Goal: Information Seeking & Learning: Learn about a topic

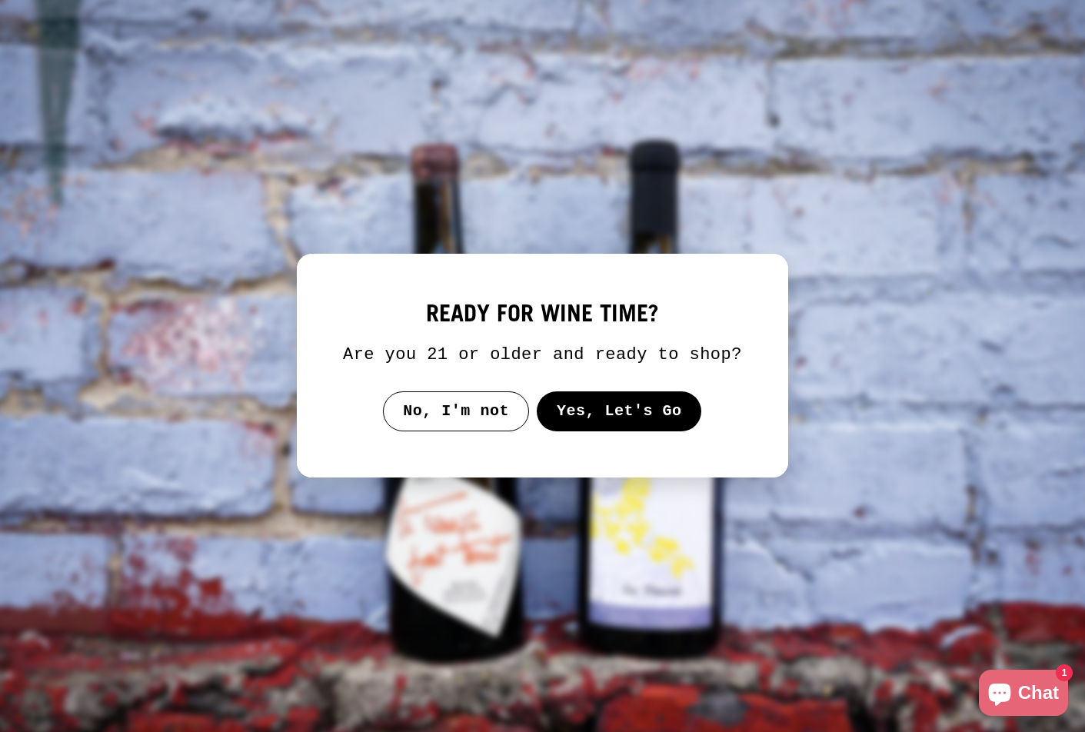
click at [568, 431] on button "Yes, Let's Go" at bounding box center [619, 411] width 165 height 40
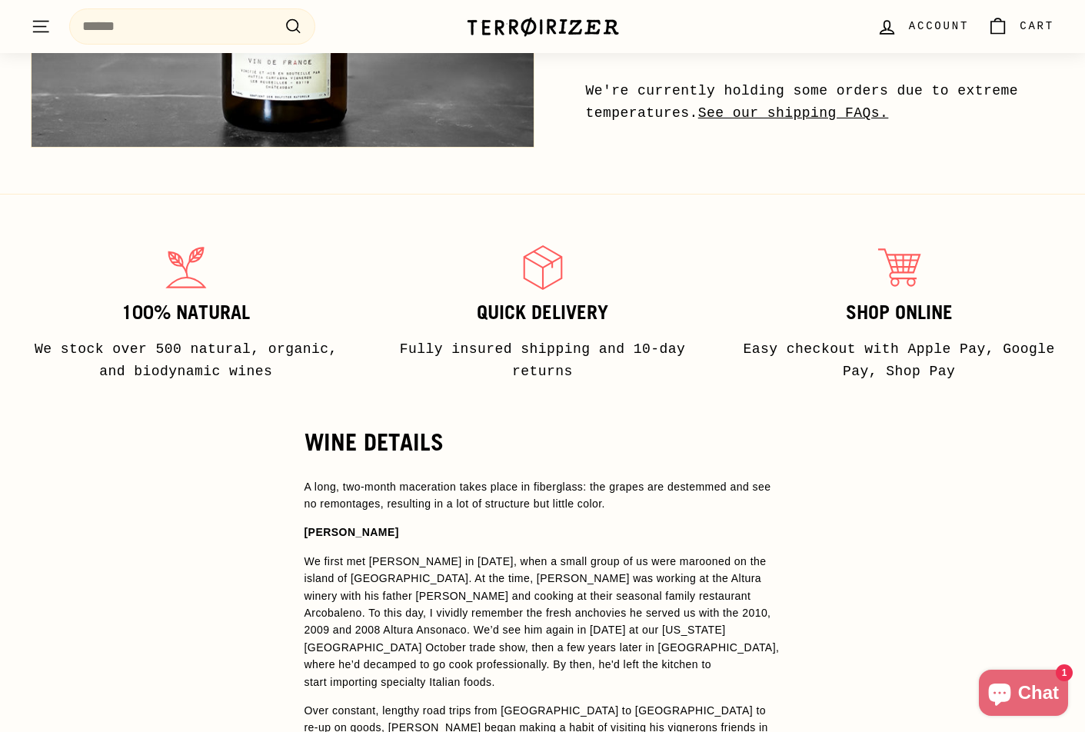
scroll to position [858, 0]
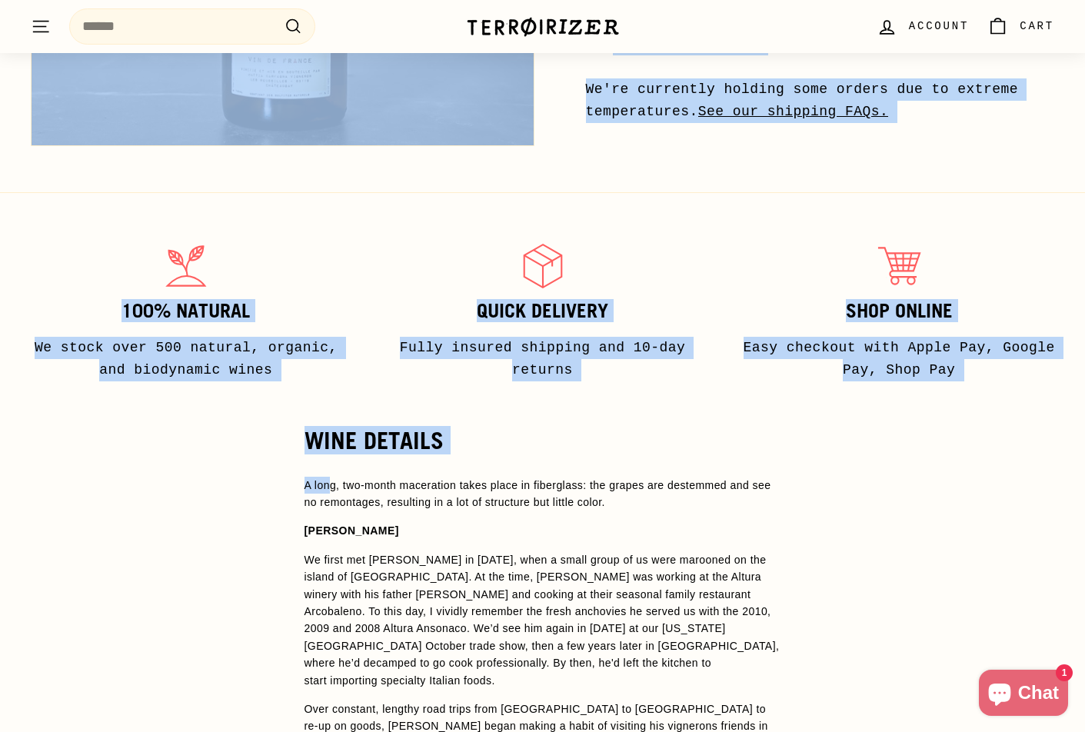
drag, startPoint x: 330, startPoint y: 484, endPoint x: 538, endPoint y: 484, distance: 208.4
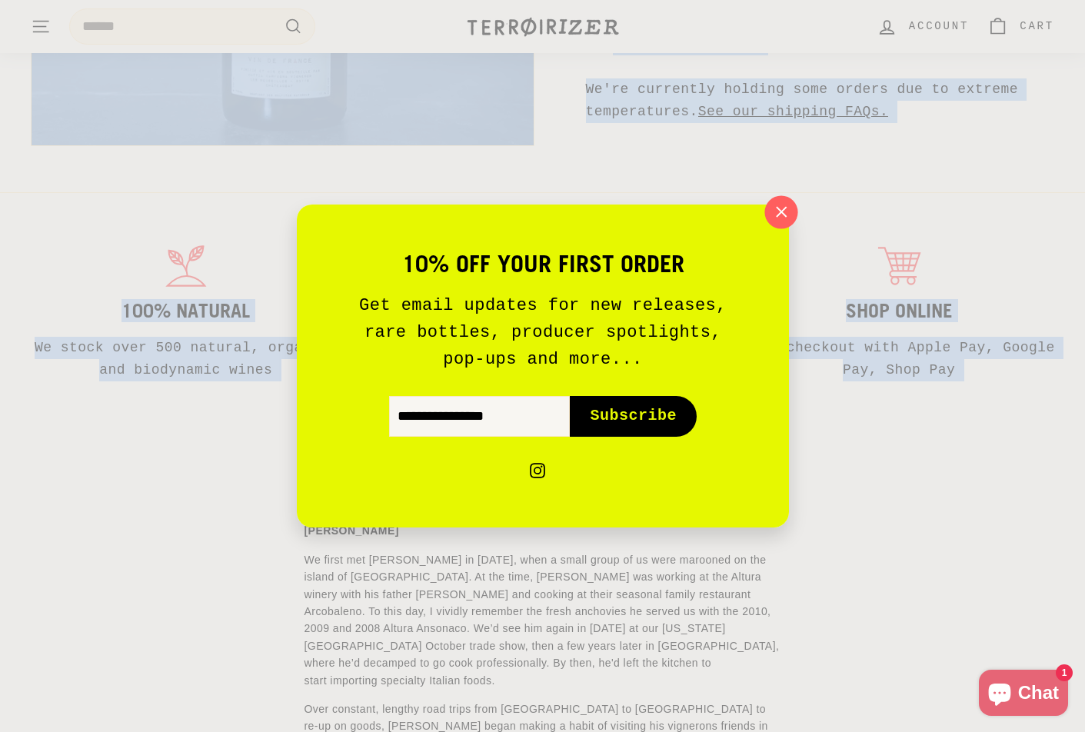
click at [781, 206] on icon "button" at bounding box center [780, 212] width 23 height 23
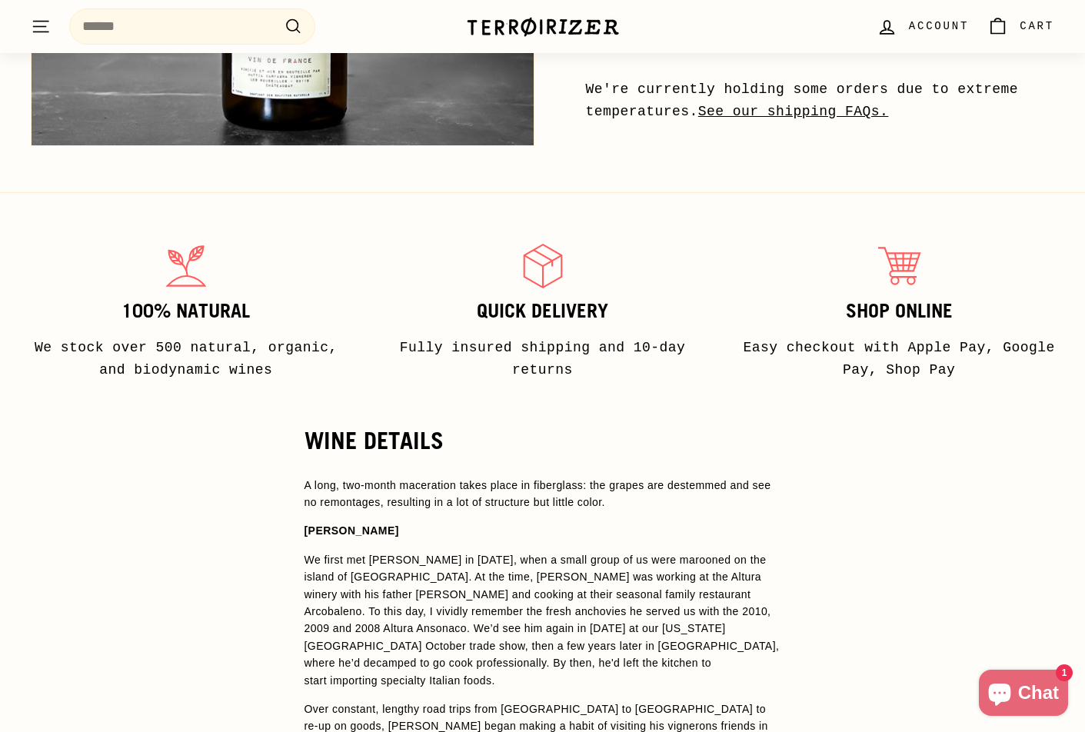
click at [586, 479] on span "A long, two-month maceration takes place in fiberglass: the grapes are destemme…" at bounding box center [538, 493] width 467 height 29
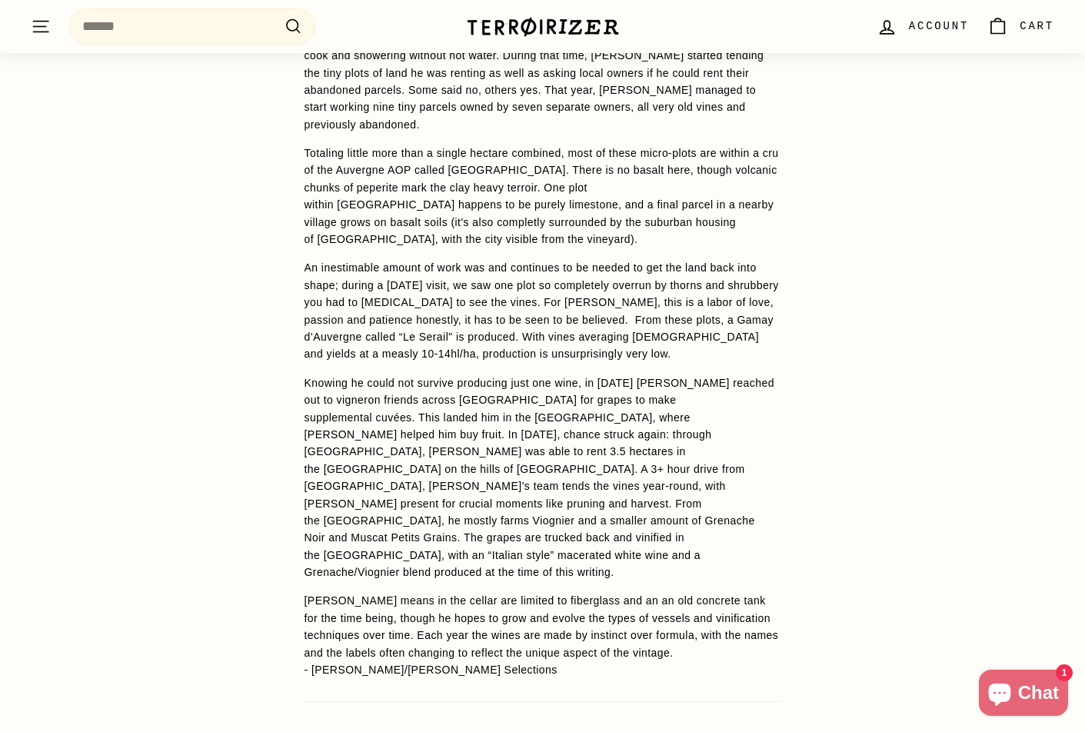
scroll to position [1805, 0]
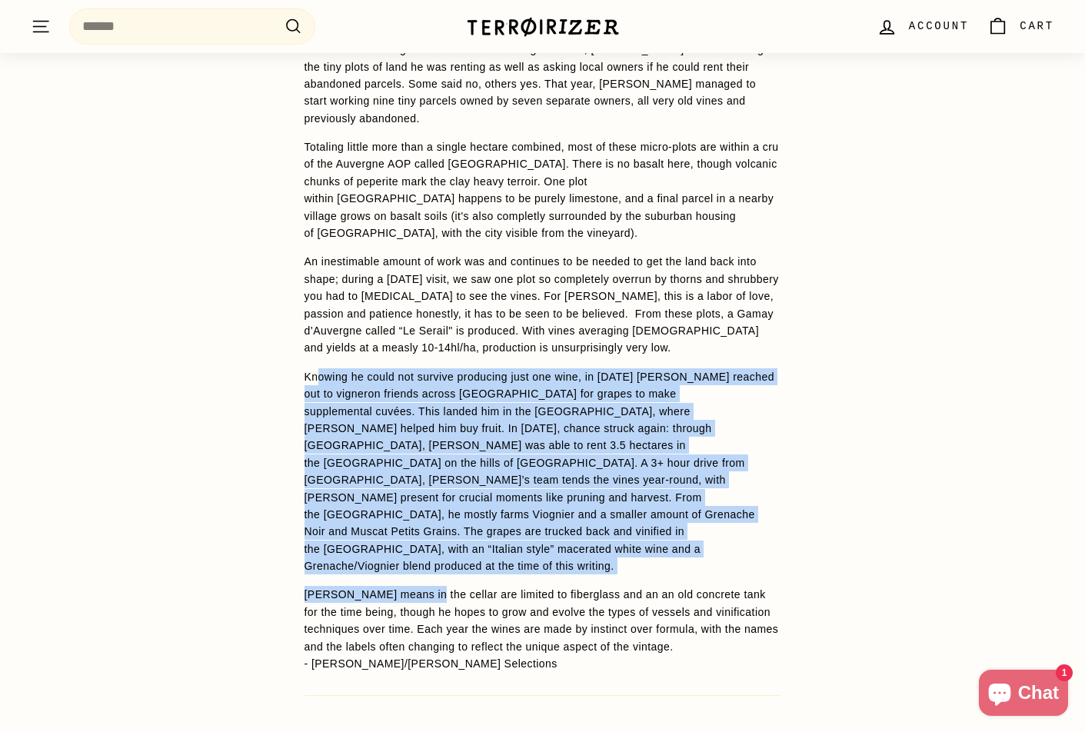
drag, startPoint x: 317, startPoint y: 326, endPoint x: 415, endPoint y: 508, distance: 207.1
click at [424, 508] on div "We first met [PERSON_NAME] in [DATE], when a small group of us were marooned on…" at bounding box center [543, 130] width 477 height 1051
click at [411, 586] on p "[PERSON_NAME] means in the cellar are limited to fiberglass and an an old concr…" at bounding box center [543, 620] width 477 height 69
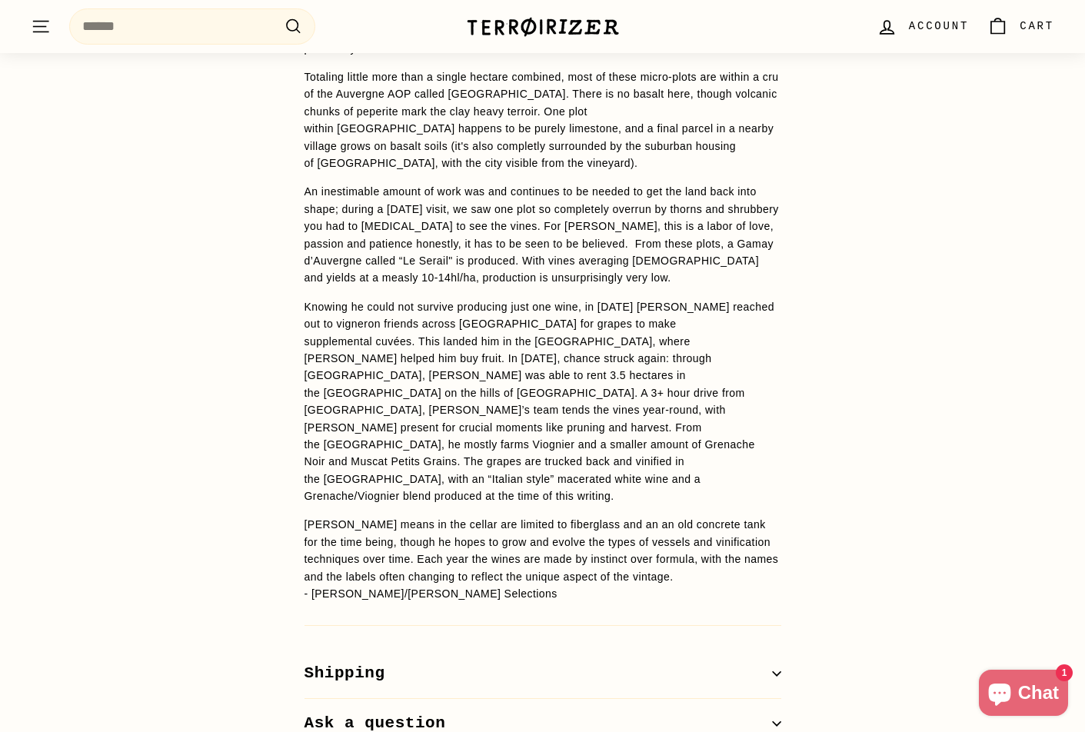
scroll to position [1879, 0]
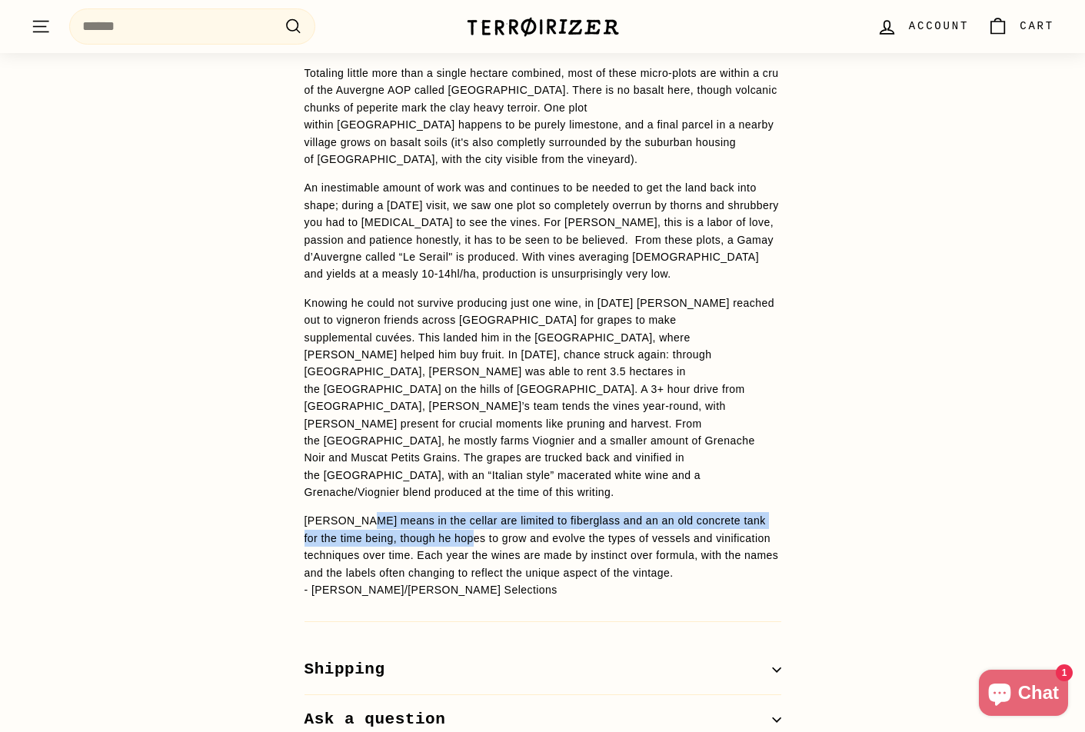
drag, startPoint x: 361, startPoint y: 441, endPoint x: 471, endPoint y: 461, distance: 112.5
click at [471, 512] on p "[PERSON_NAME] means in the cellar are limited to fiberglass and an an old concr…" at bounding box center [543, 546] width 477 height 69
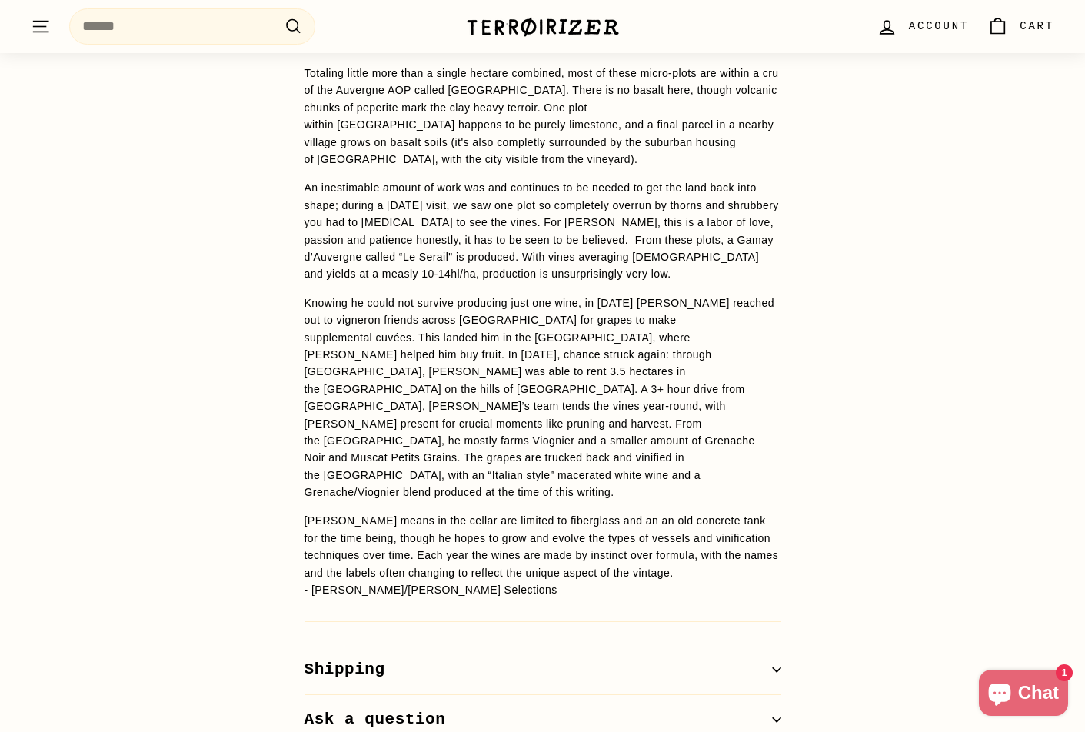
click at [448, 512] on p "[PERSON_NAME] means in the cellar are limited to fiberglass and an an old concr…" at bounding box center [543, 546] width 477 height 69
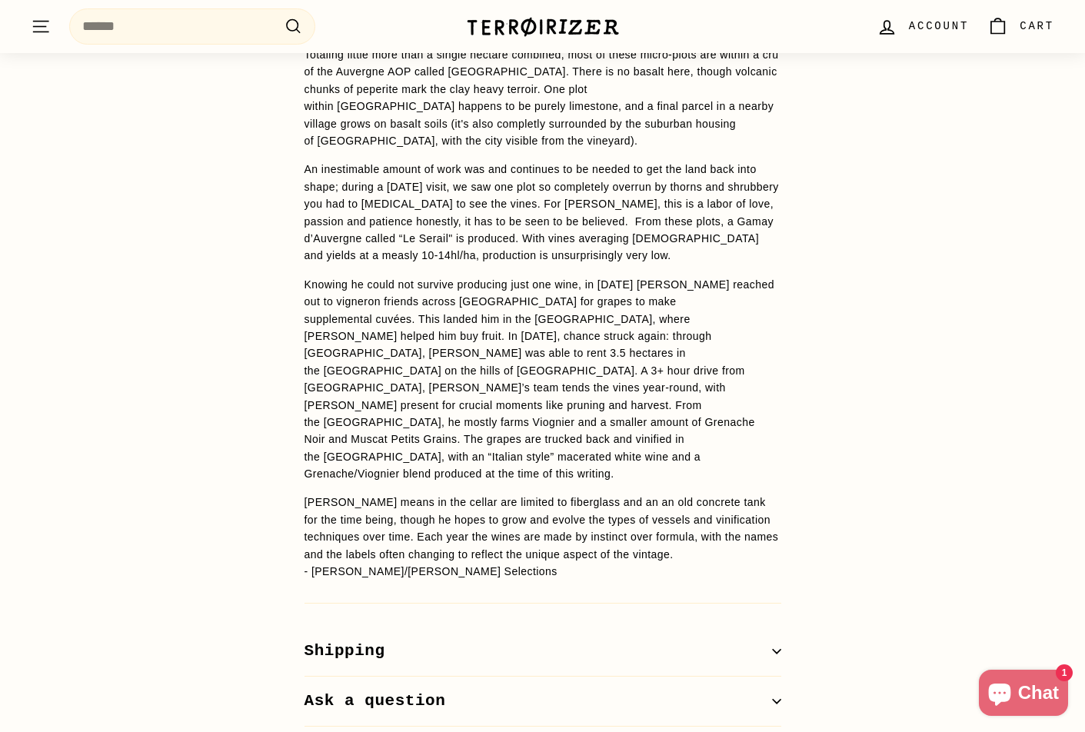
scroll to position [1899, 0]
